Goal: Task Accomplishment & Management: Use online tool/utility

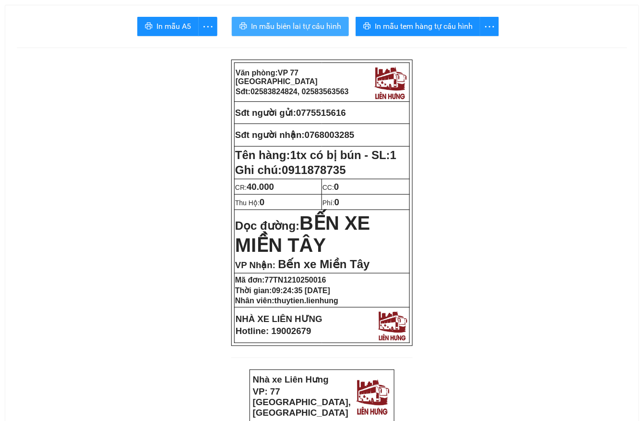
click at [293, 24] on span "In mẫu biên lai tự cấu hình" at bounding box center [296, 26] width 90 height 12
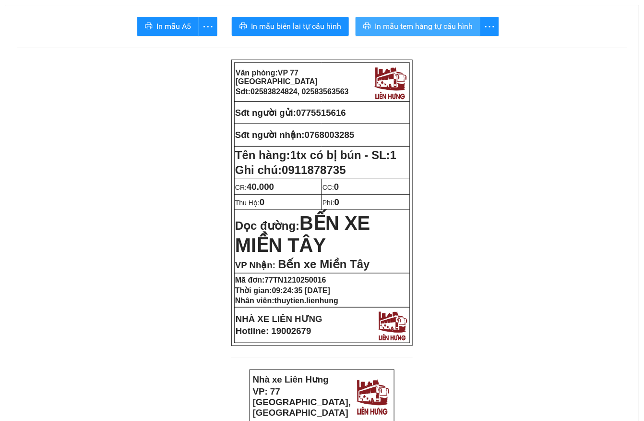
click at [440, 25] on span "In mẫu tem hàng tự cấu hình" at bounding box center [424, 26] width 98 height 12
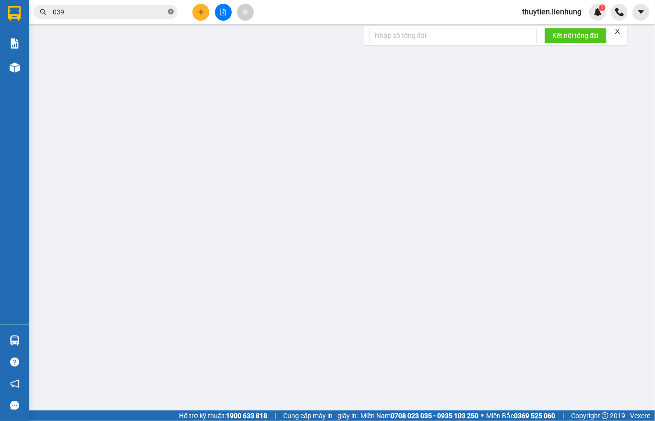
click at [170, 12] on icon "close-circle" at bounding box center [171, 12] width 6 height 6
click at [218, 16] on button at bounding box center [223, 12] width 17 height 17
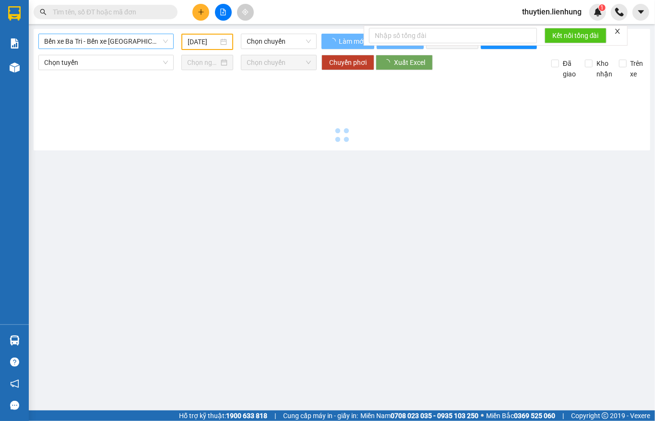
click at [132, 42] on span "Bến xe Ba Tri - Bến xe [GEOGRAPHIC_DATA]" at bounding box center [106, 41] width 124 height 14
type input "12/10/2025"
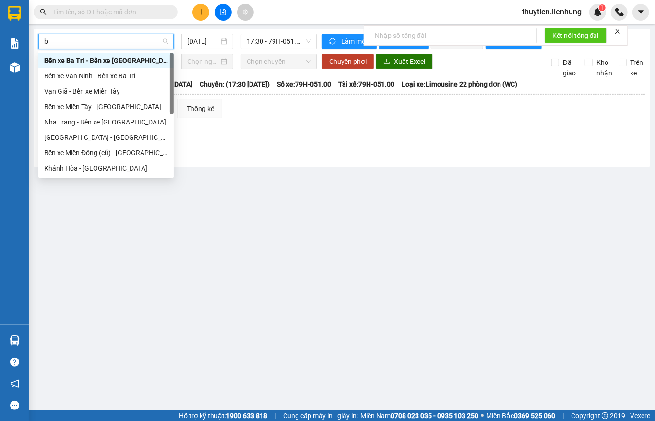
type input "be"
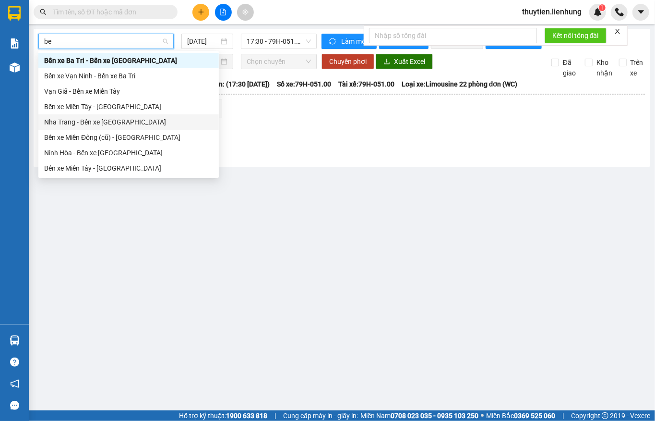
click at [93, 121] on div "Nha Trang - Bến xe Miền Tây" at bounding box center [128, 122] width 169 height 11
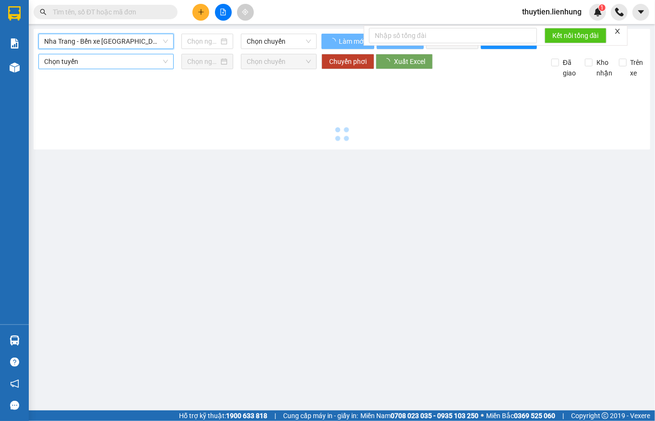
type input "12/10/2025"
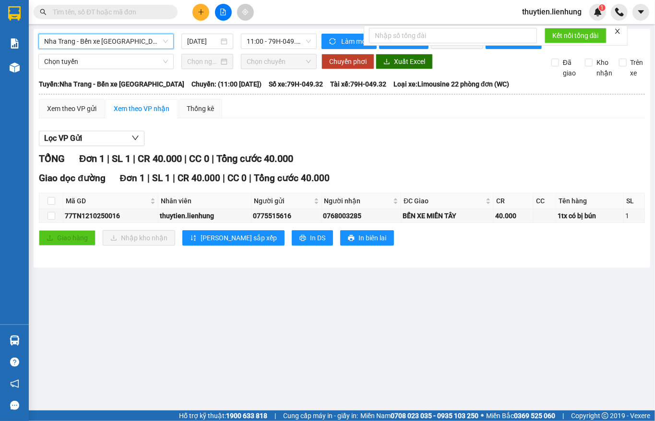
click at [99, 40] on span "Nha Trang - Bến xe Miền Tây" at bounding box center [106, 41] width 124 height 14
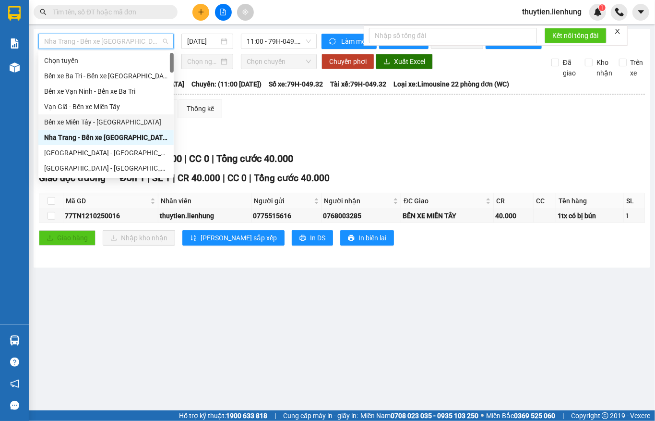
click at [93, 117] on div "Bến xe Miền Tây - Nha Trang" at bounding box center [106, 122] width 124 height 11
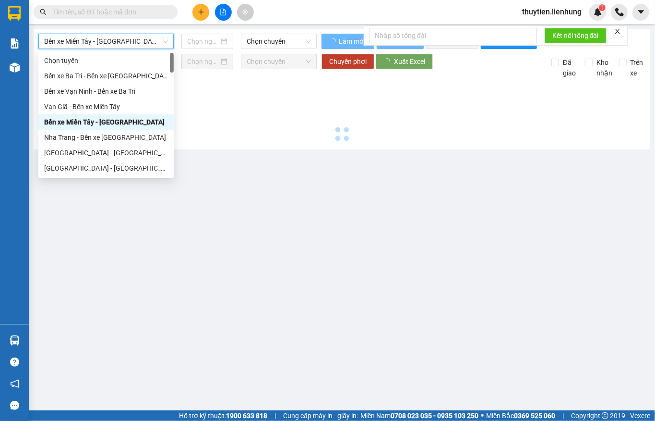
type input "12/10/2025"
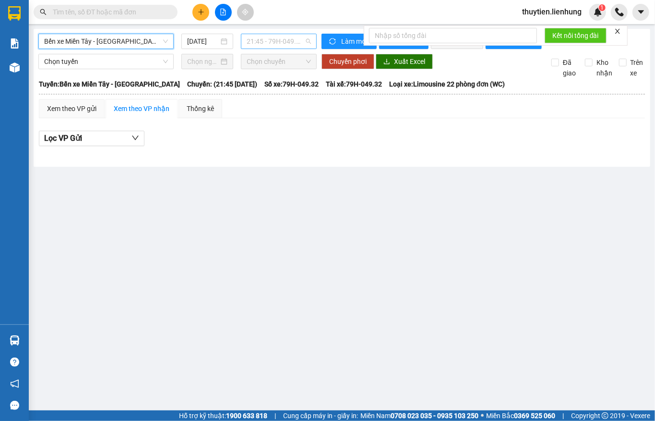
click at [282, 41] on span "21:45 - 79H-049.32" at bounding box center [279, 41] width 64 height 14
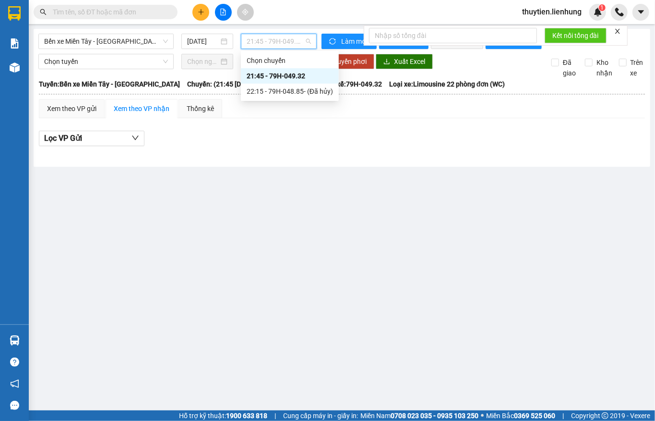
click at [276, 83] on div "21:45 - 79H-049.32" at bounding box center [290, 75] width 98 height 15
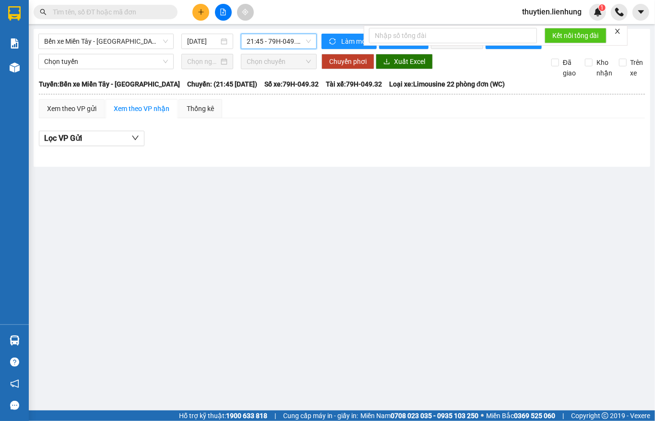
click at [279, 37] on span "21:45 - 79H-049.32" at bounding box center [279, 41] width 64 height 14
click at [101, 32] on div "Bến xe Miền Tây - Nha Trang 12/10/2025 21:45 - 79H-049.32 Làm mới In phơi In đơ…" at bounding box center [342, 98] width 617 height 138
click at [103, 35] on span "Bến xe Miền Tây - Nha Trang" at bounding box center [106, 41] width 124 height 14
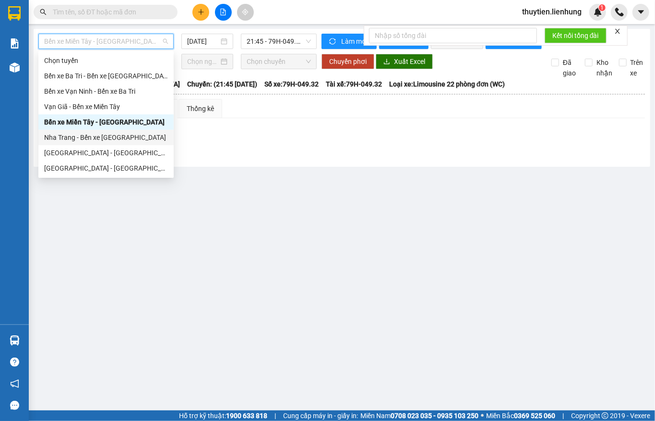
click at [84, 138] on div "Nha Trang - Bến xe Miền Tây" at bounding box center [106, 137] width 124 height 11
type input "12/10/2025"
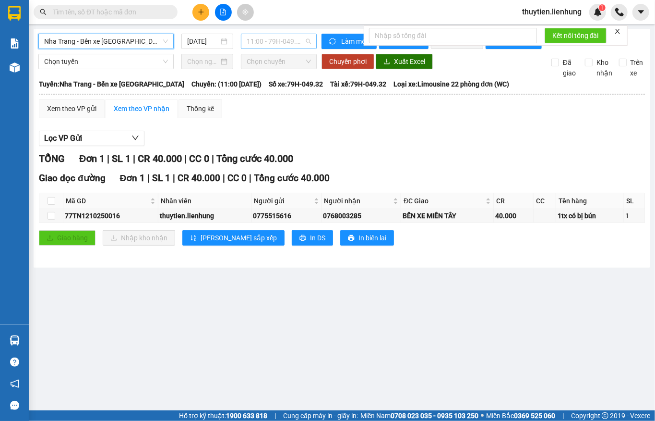
click at [271, 44] on span "11:00 - 79H-049.32 - (Đã hủy)" at bounding box center [279, 41] width 64 height 14
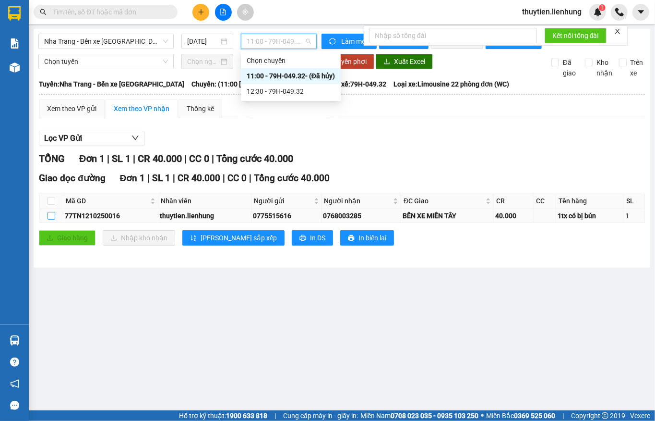
click at [50, 219] on input "checkbox" at bounding box center [52, 216] width 8 height 8
checkbox input "true"
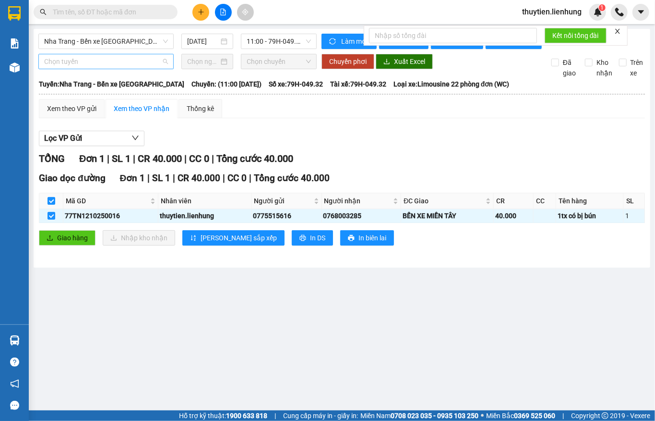
click at [136, 69] on span "Chọn tuyến" at bounding box center [106, 61] width 124 height 14
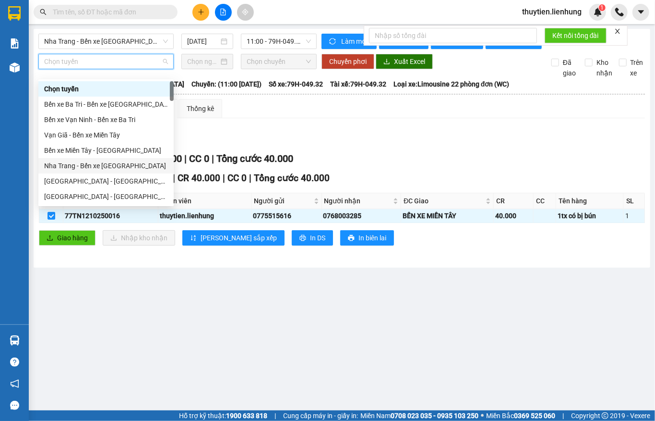
click at [93, 167] on div "Nha Trang - Bến xe Miền Tây" at bounding box center [106, 165] width 124 height 11
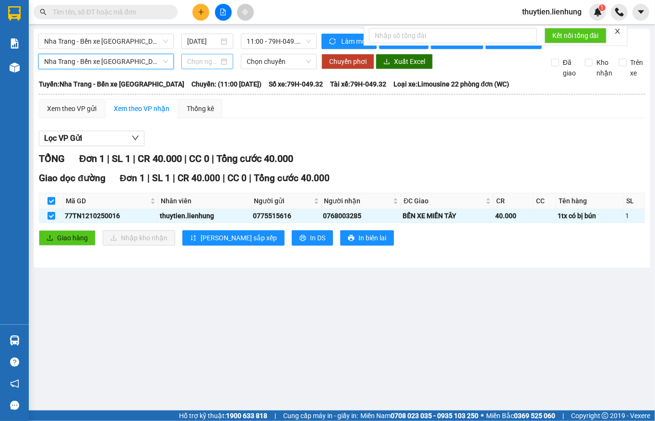
click at [199, 67] on input at bounding box center [203, 61] width 32 height 11
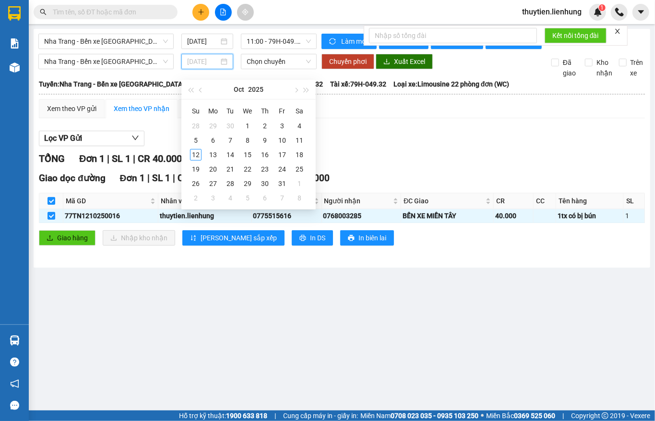
type input "12/10/2025"
click at [193, 156] on div "12" at bounding box center [196, 155] width 12 height 12
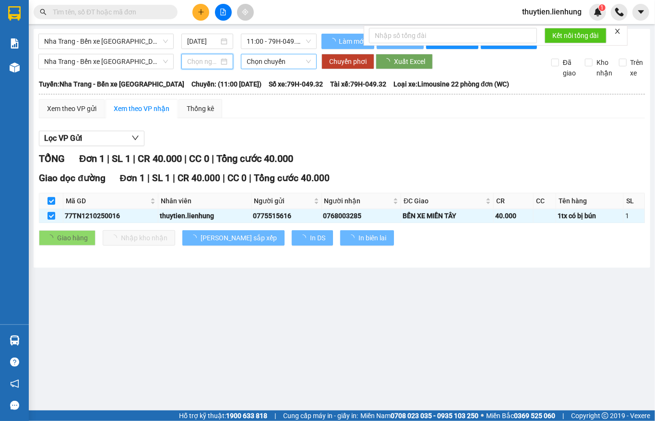
type input "12/10/2025"
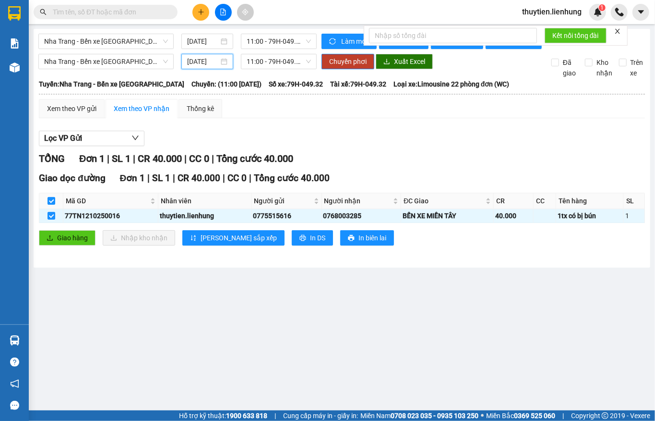
click at [279, 69] on div "11:00 - 79H-049.32 - (Đã hủy)" at bounding box center [279, 61] width 84 height 15
click at [275, 69] on span "11:00 - 79H-049.32 - (Đã hủy)" at bounding box center [279, 61] width 64 height 14
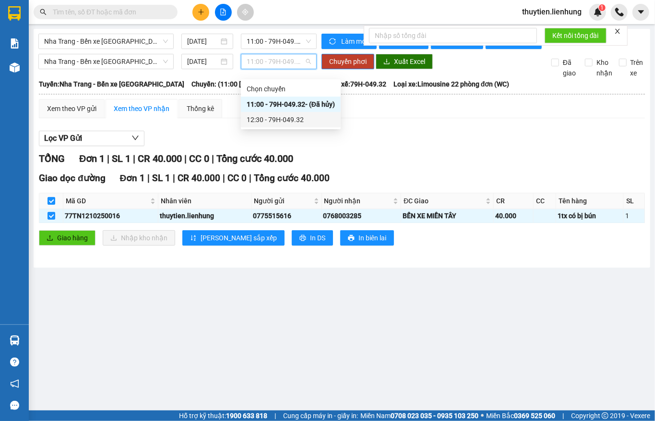
click at [283, 116] on div "12:30 - 79H-049.32" at bounding box center [291, 119] width 88 height 11
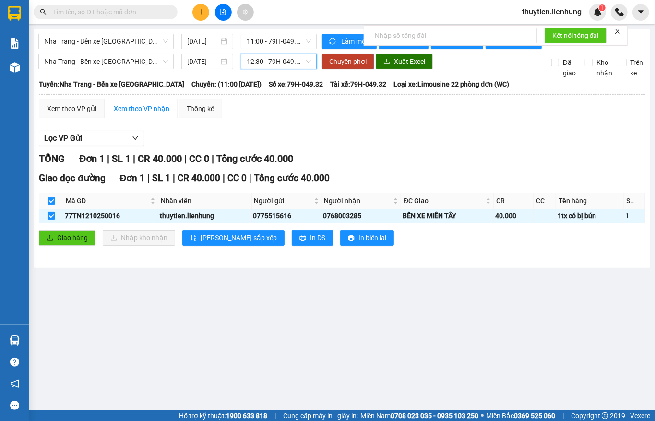
click at [356, 67] on span "Chuyển phơi" at bounding box center [347, 61] width 37 height 11
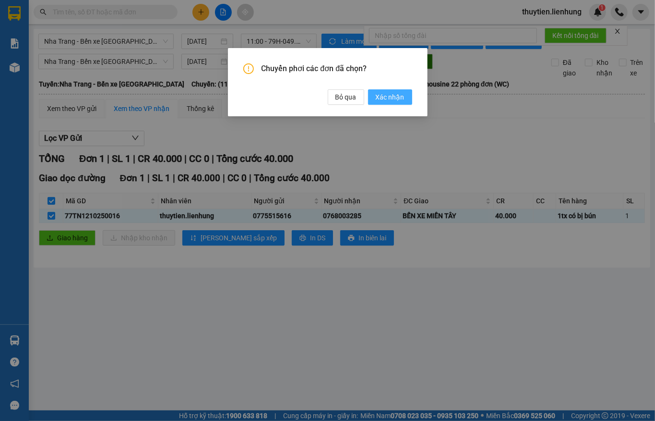
click at [394, 93] on span "Xác nhận" at bounding box center [390, 97] width 29 height 11
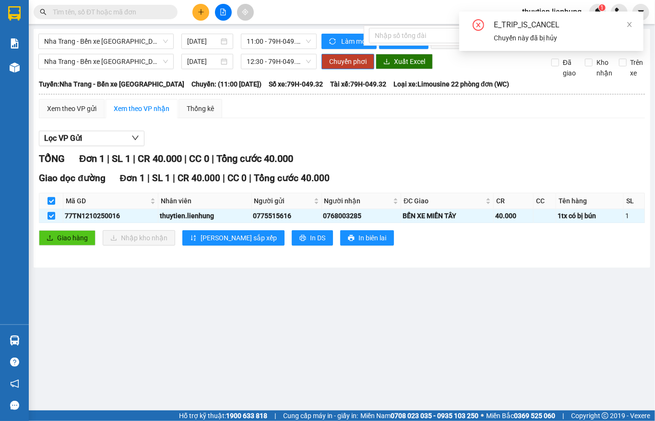
checkbox input "false"
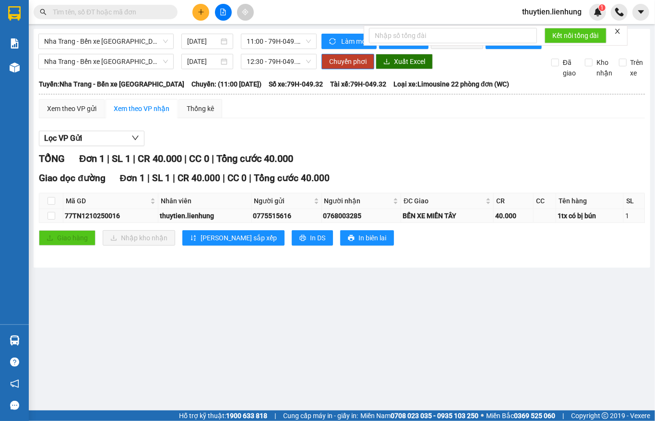
drag, startPoint x: 362, startPoint y: 225, endPoint x: 323, endPoint y: 227, distance: 39.4
click at [324, 221] on div "0768003285" at bounding box center [362, 215] width 76 height 11
copy div "0768003285"
click at [333, 67] on span "Chuyển phơi" at bounding box center [347, 61] width 37 height 11
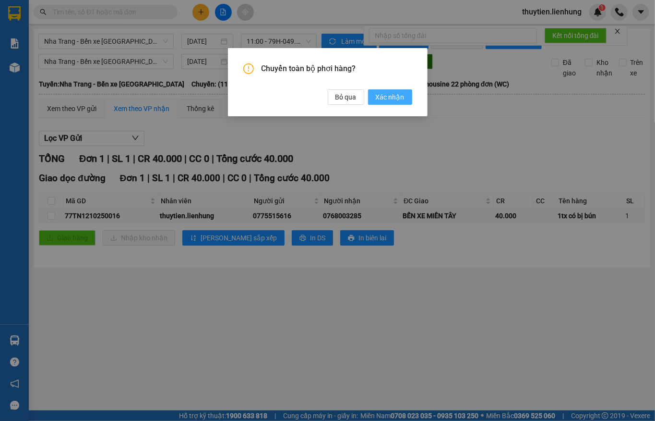
click at [383, 101] on span "Xác nhận" at bounding box center [390, 97] width 29 height 11
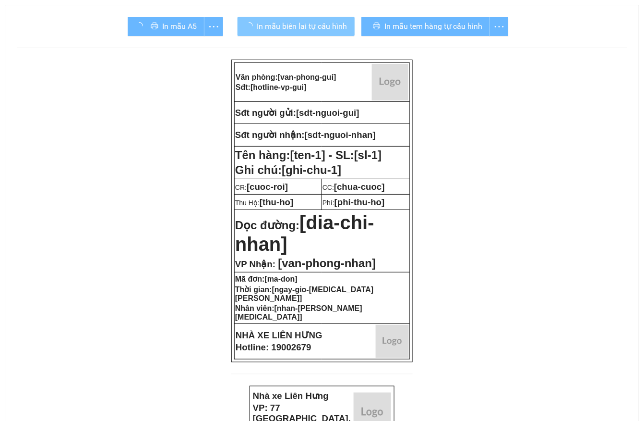
click at [287, 25] on span "In mẫu biên lai tự cấu hình" at bounding box center [302, 26] width 90 height 12
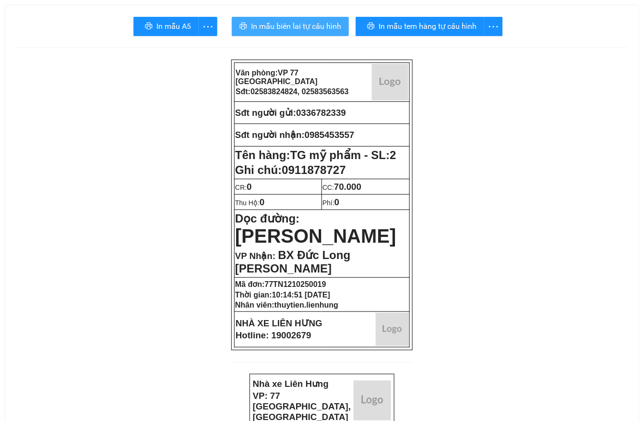
click at [287, 25] on span "In mẫu biên lai tự cấu hình" at bounding box center [296, 26] width 90 height 12
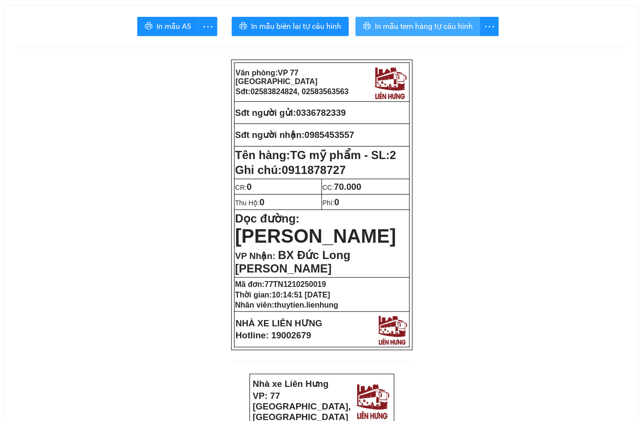
click at [473, 29] on span "In mẫu tem hàng tự cấu hình" at bounding box center [424, 26] width 98 height 12
